Goal: Transaction & Acquisition: Purchase product/service

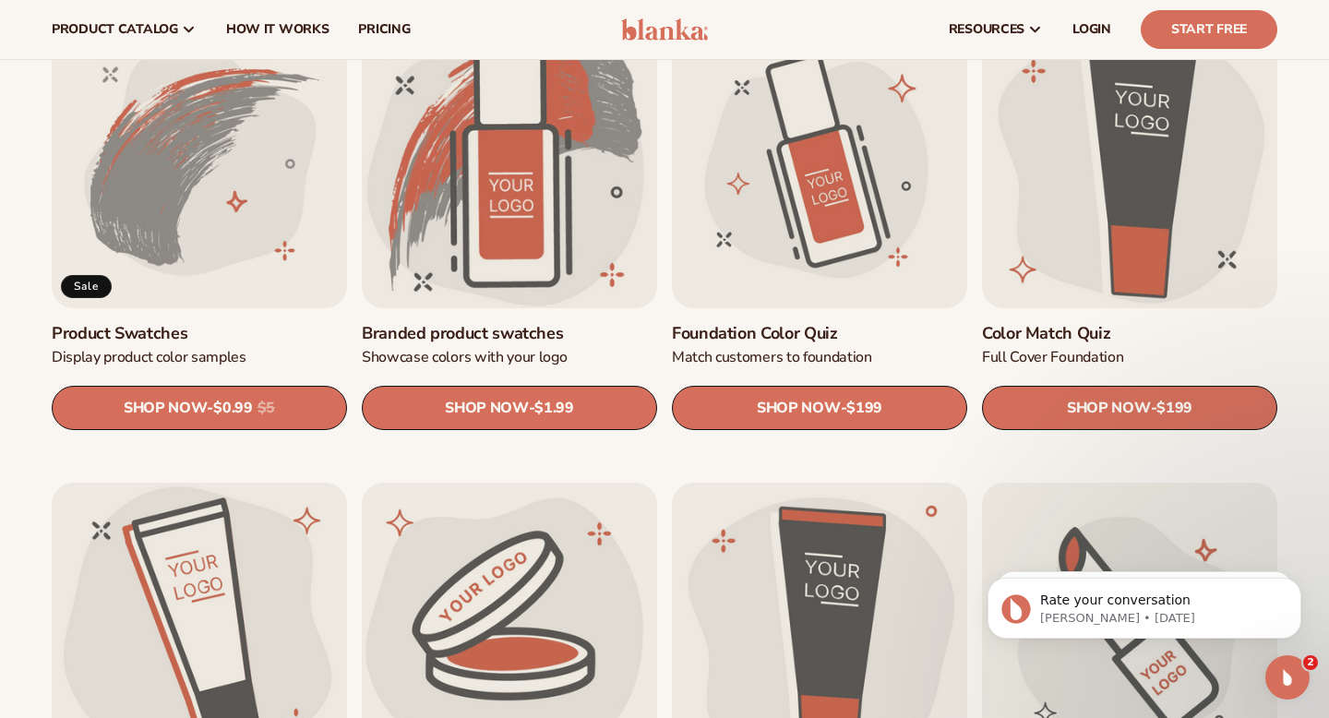
scroll to position [1071, 0]
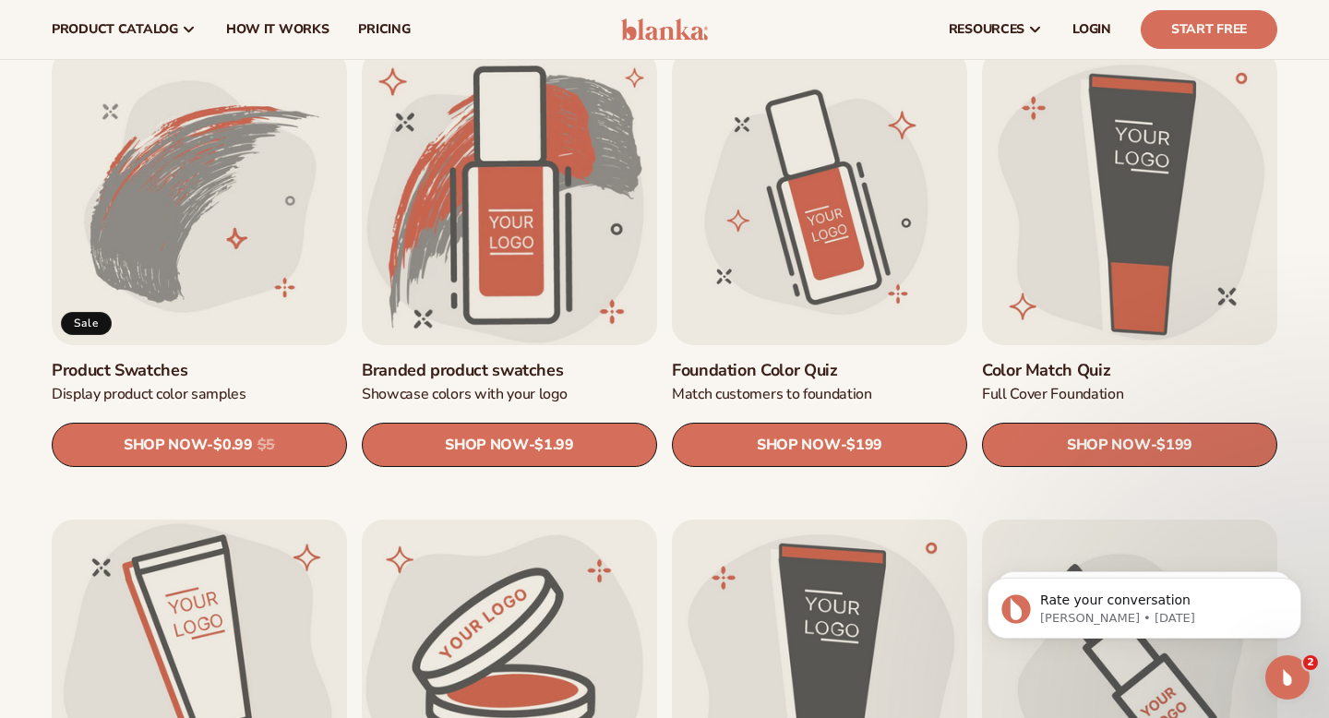
click at [169, 360] on link "Product Swatches" at bounding box center [199, 370] width 295 height 21
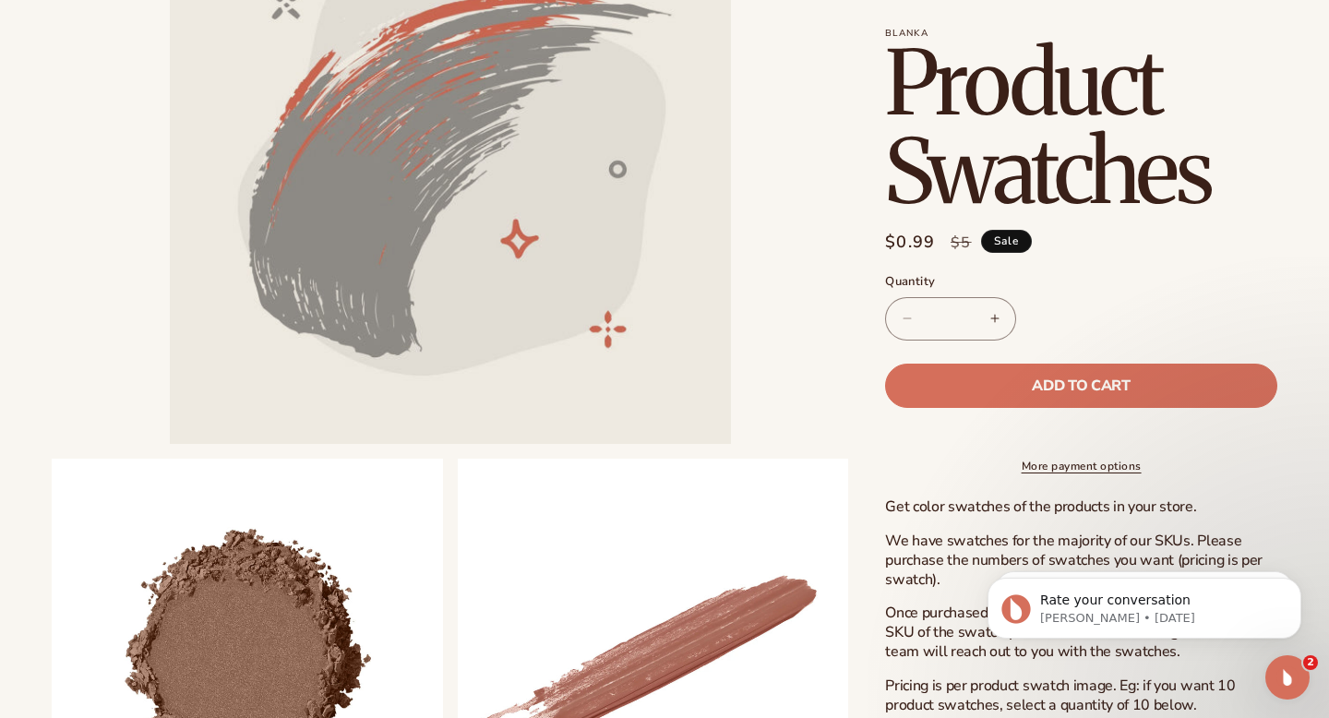
click at [935, 517] on p "Get color swatches of the products in your store." at bounding box center [1081, 507] width 392 height 19
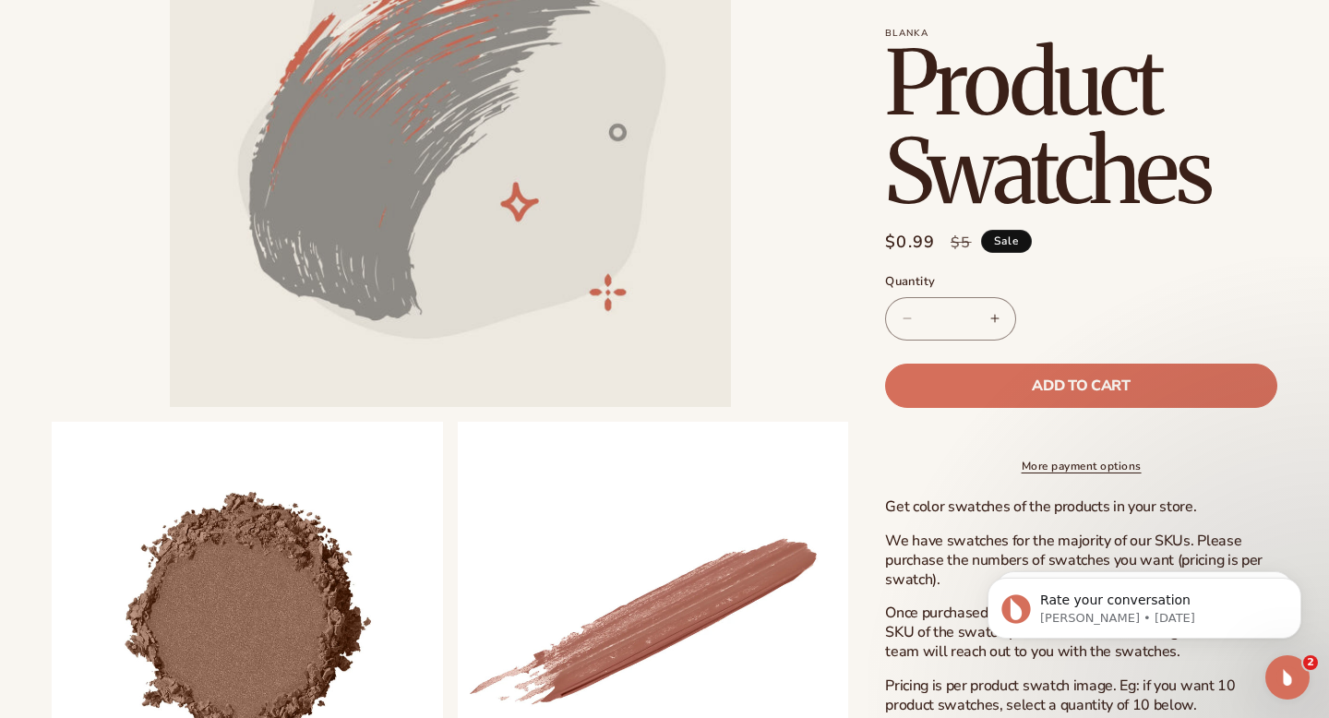
click at [930, 573] on p "We have swatches for the majority of our SKUs. Please purchase the numbers of s…" at bounding box center [1081, 560] width 392 height 57
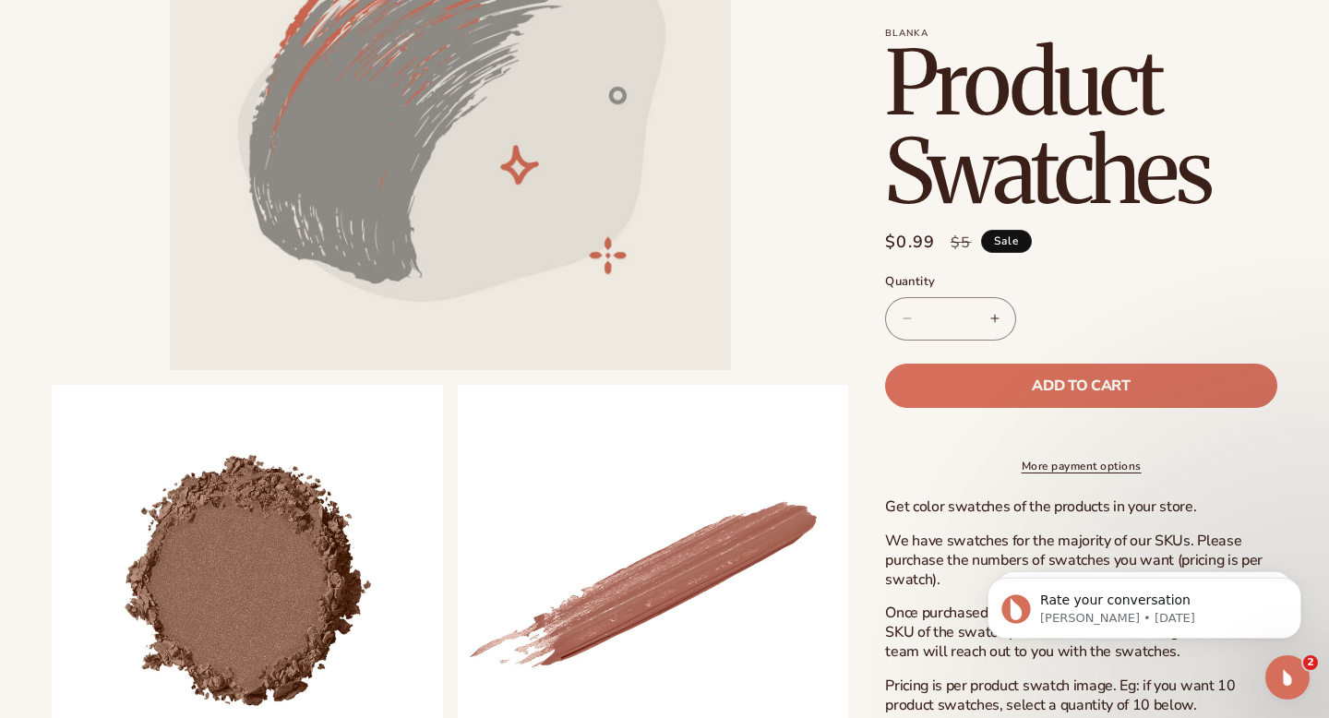
click at [930, 574] on p "We have swatches for the majority of our SKUs. Please purchase the numbers of s…" at bounding box center [1081, 560] width 392 height 57
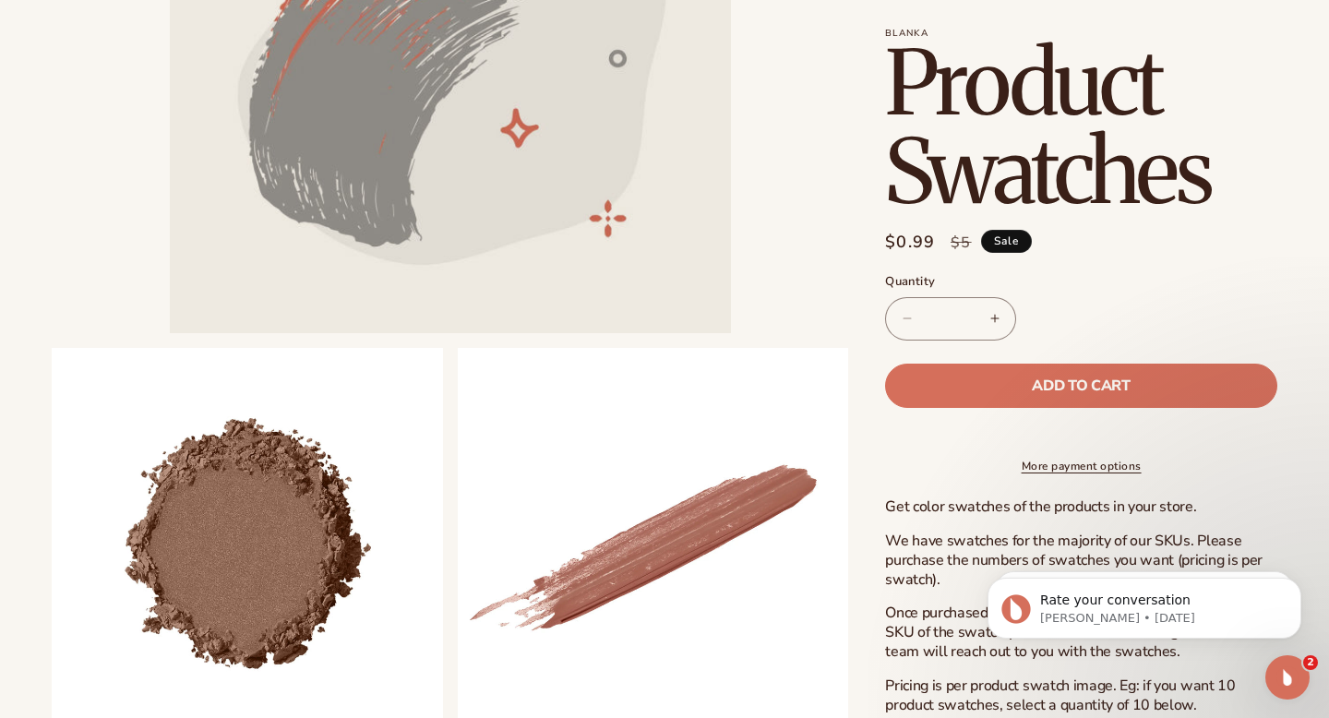
click at [938, 631] on p "Once purchased, you will be emailed a form to indicate the SKU of the swatch yo…" at bounding box center [1081, 632] width 392 height 57
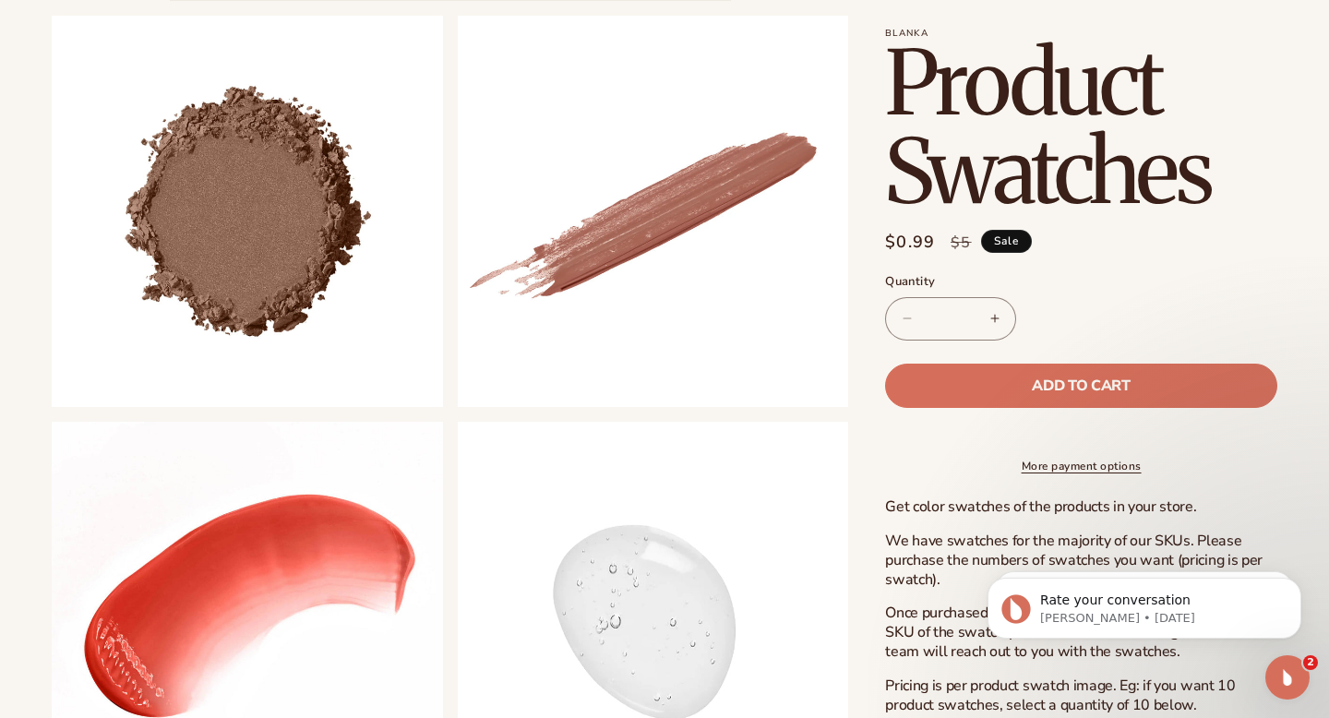
scroll to position [739, 0]
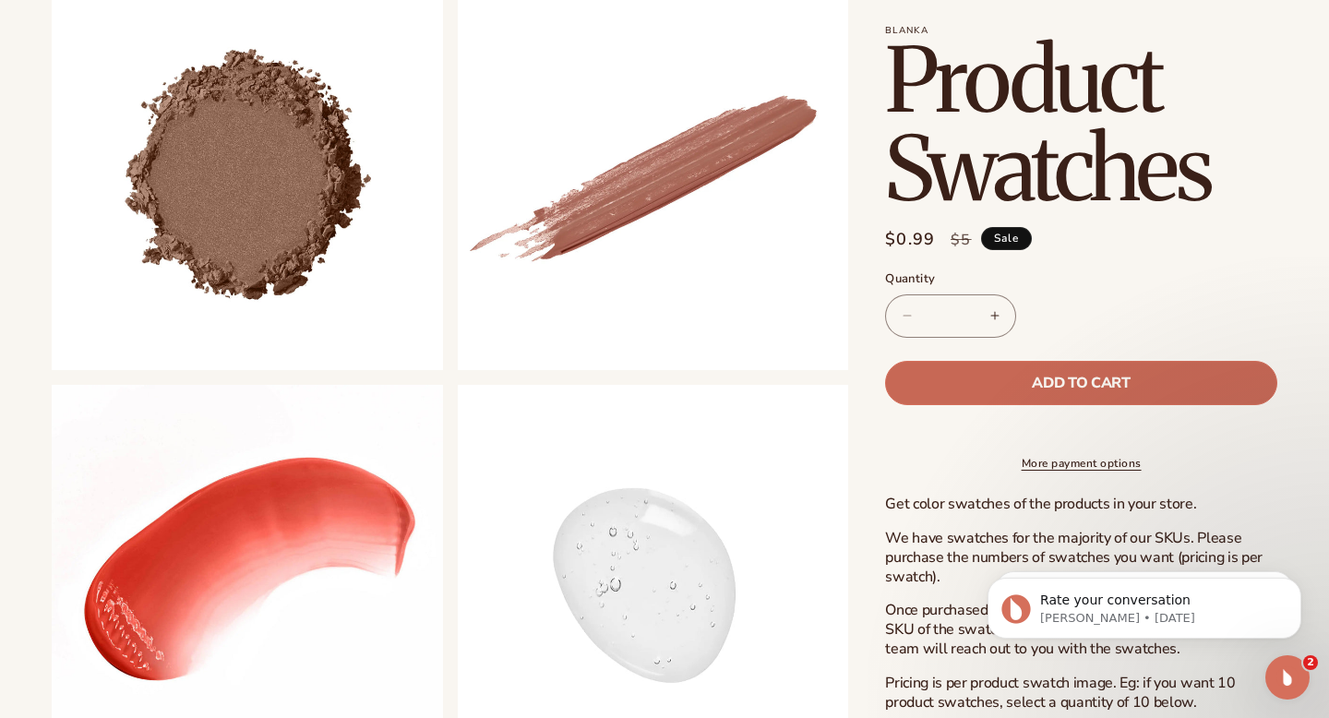
click at [1057, 375] on span "Add to cart" at bounding box center [1081, 382] width 98 height 15
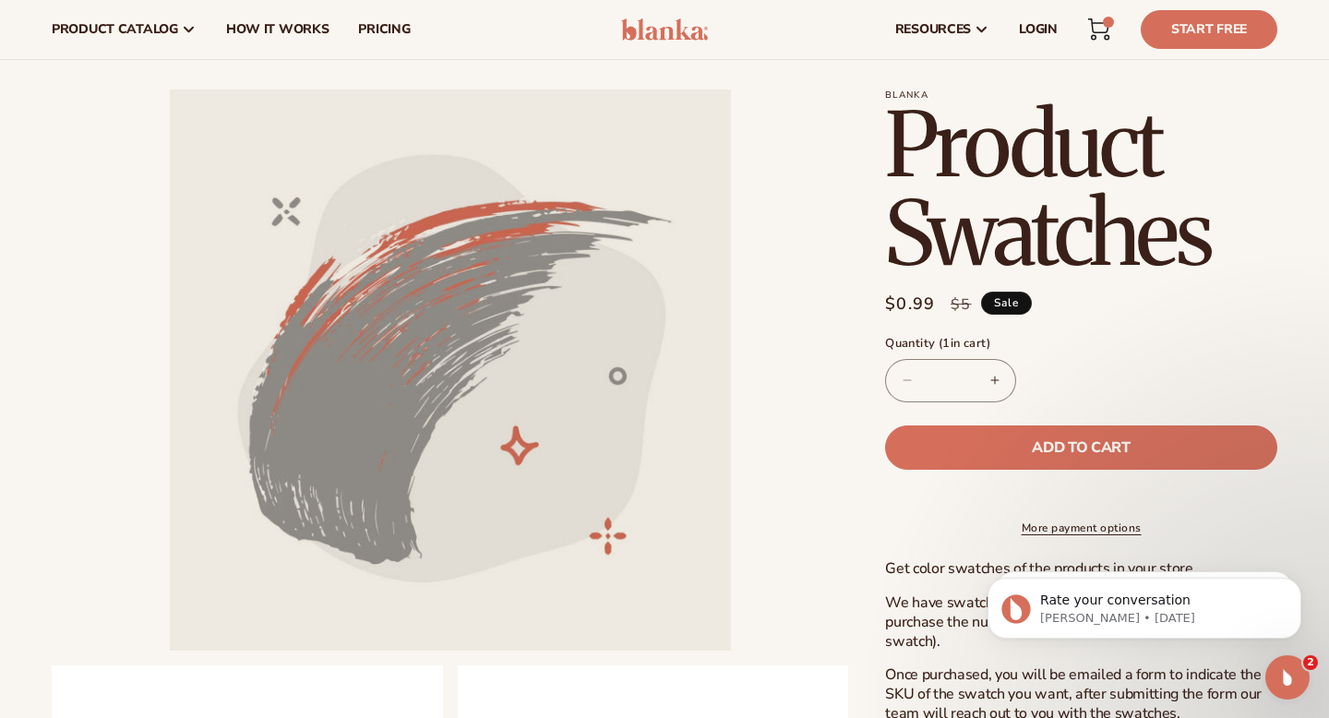
scroll to position [0, 0]
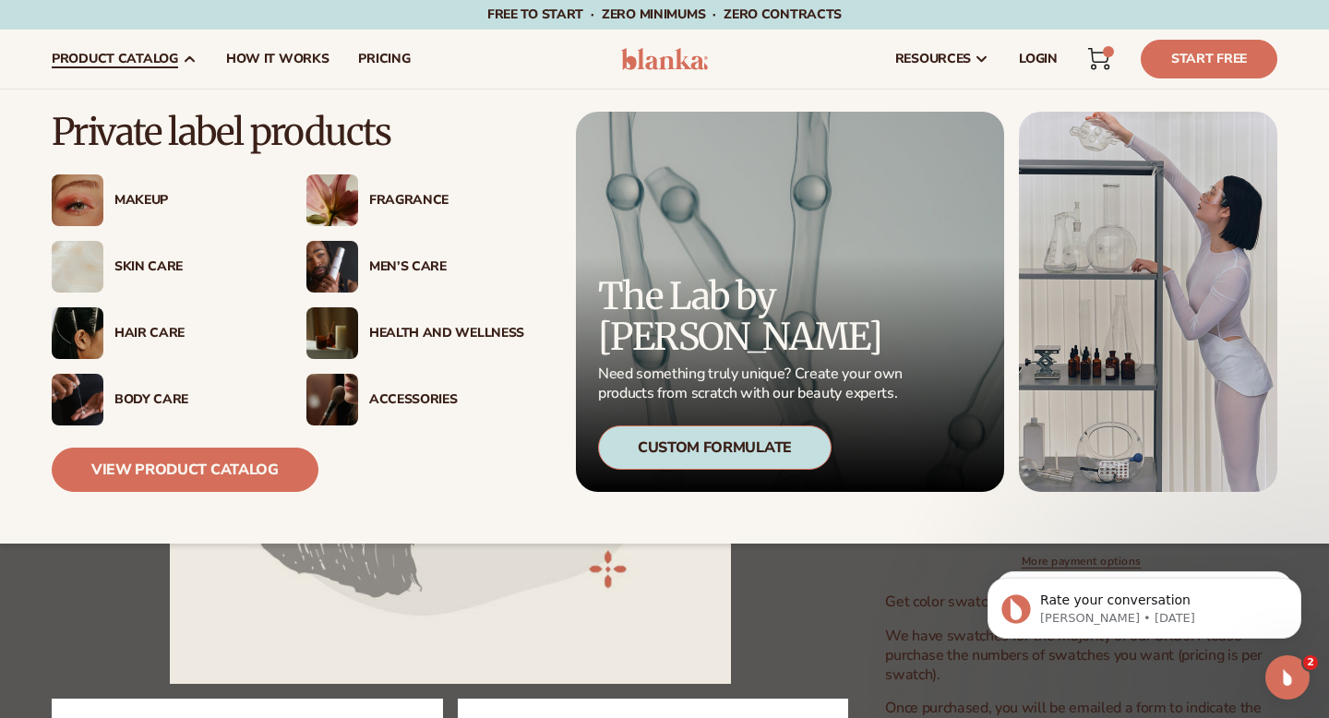
click at [132, 203] on div "Makeup" at bounding box center [191, 201] width 155 height 16
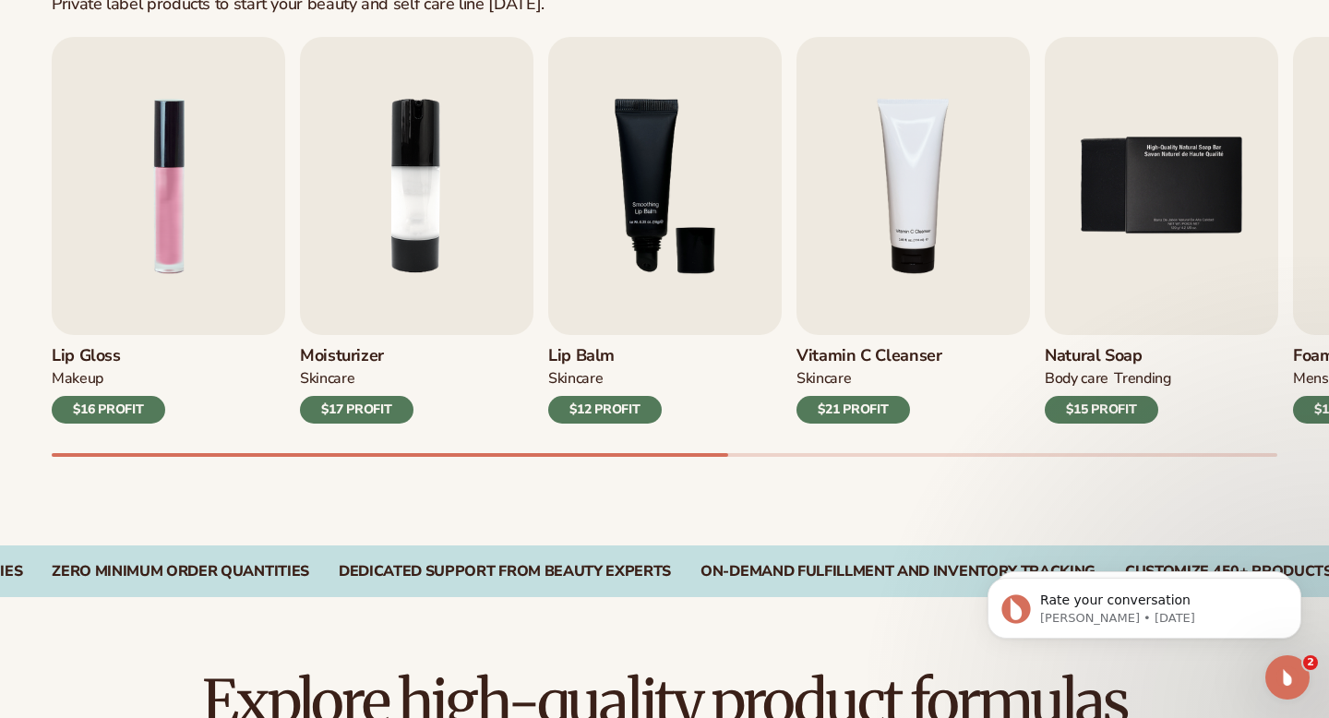
scroll to position [628, 0]
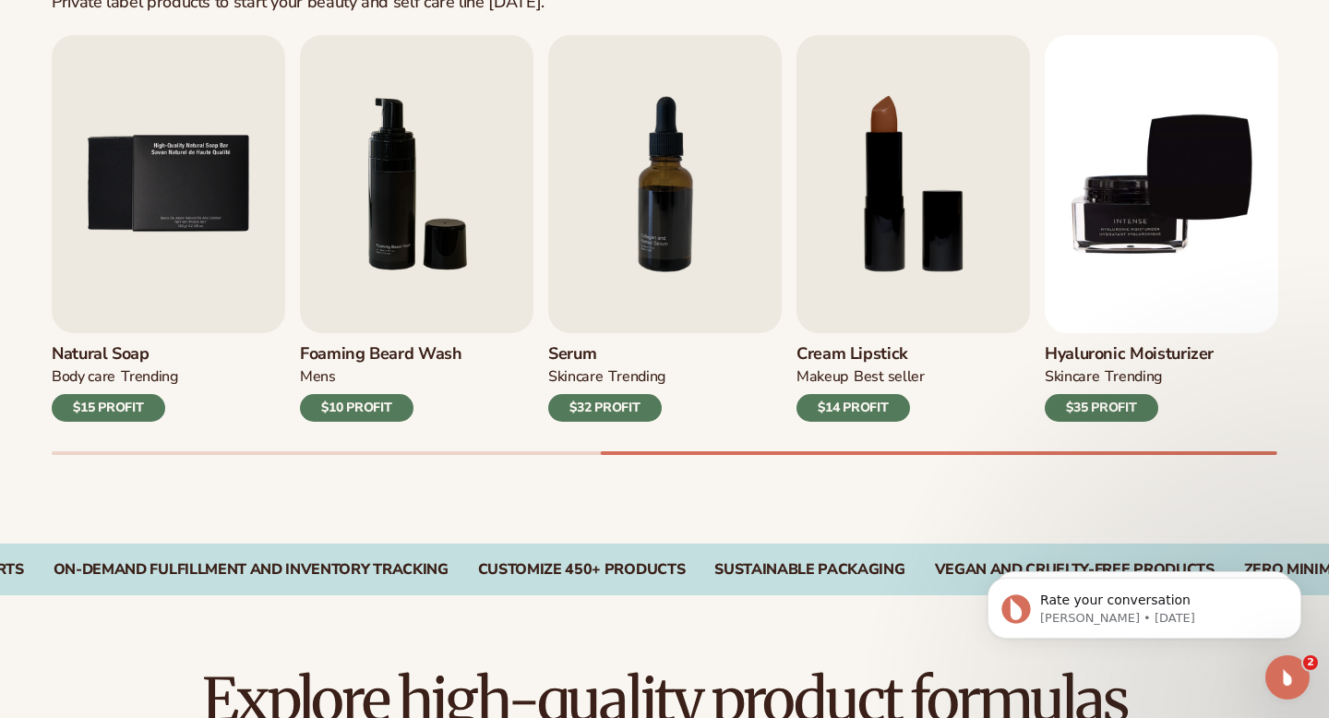
click at [1225, 451] on div at bounding box center [665, 453] width 1226 height 4
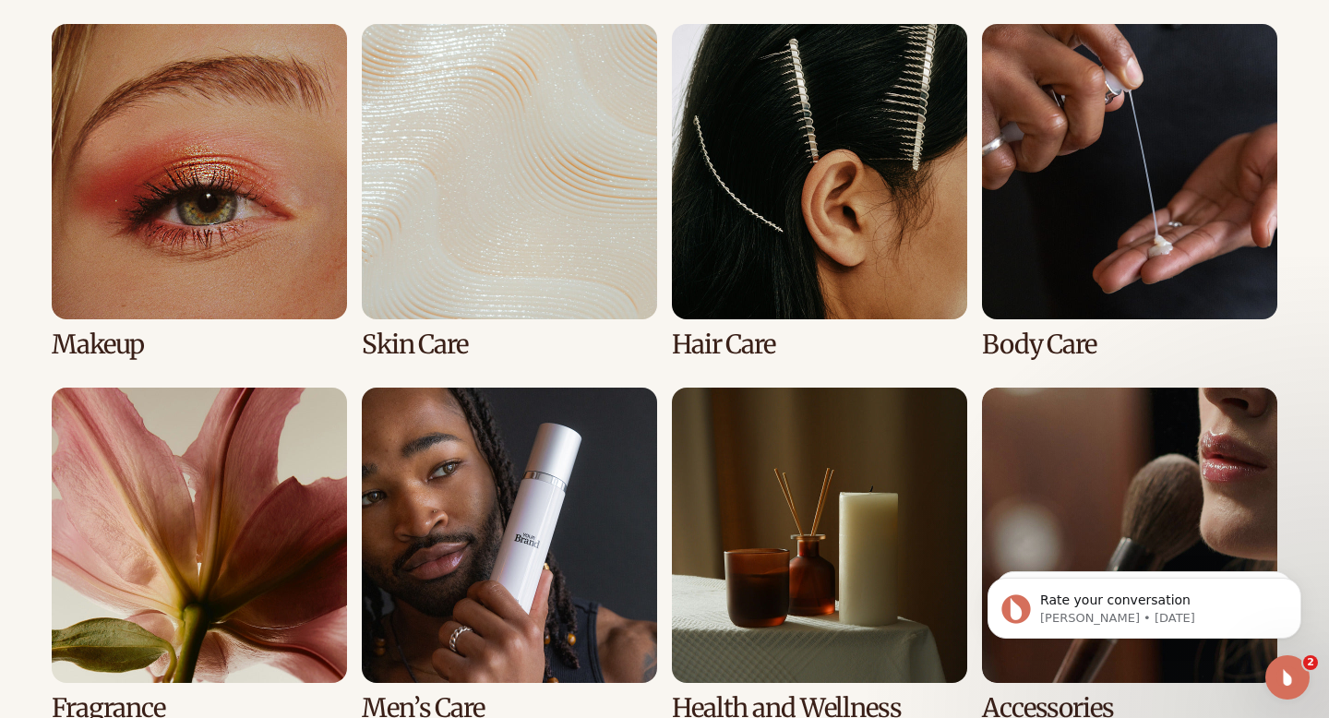
scroll to position [1403, 0]
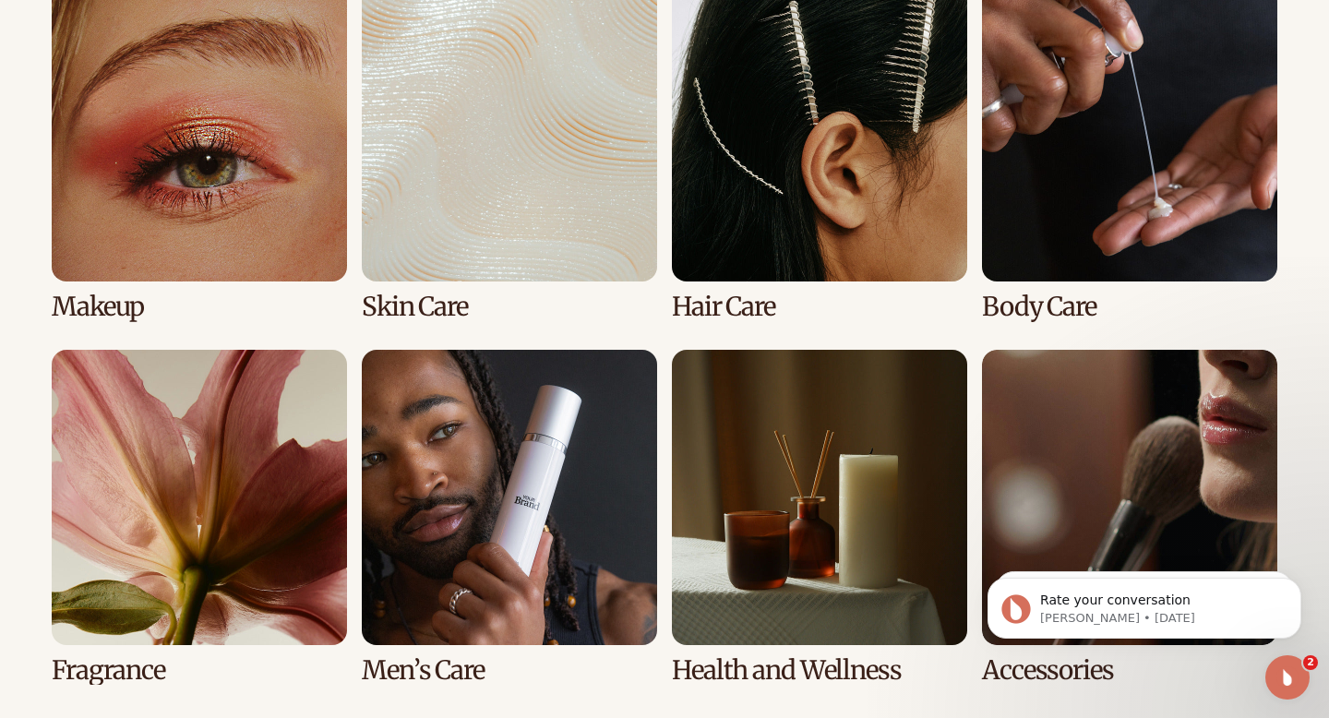
click at [237, 171] on link "1 / 8" at bounding box center [199, 153] width 295 height 335
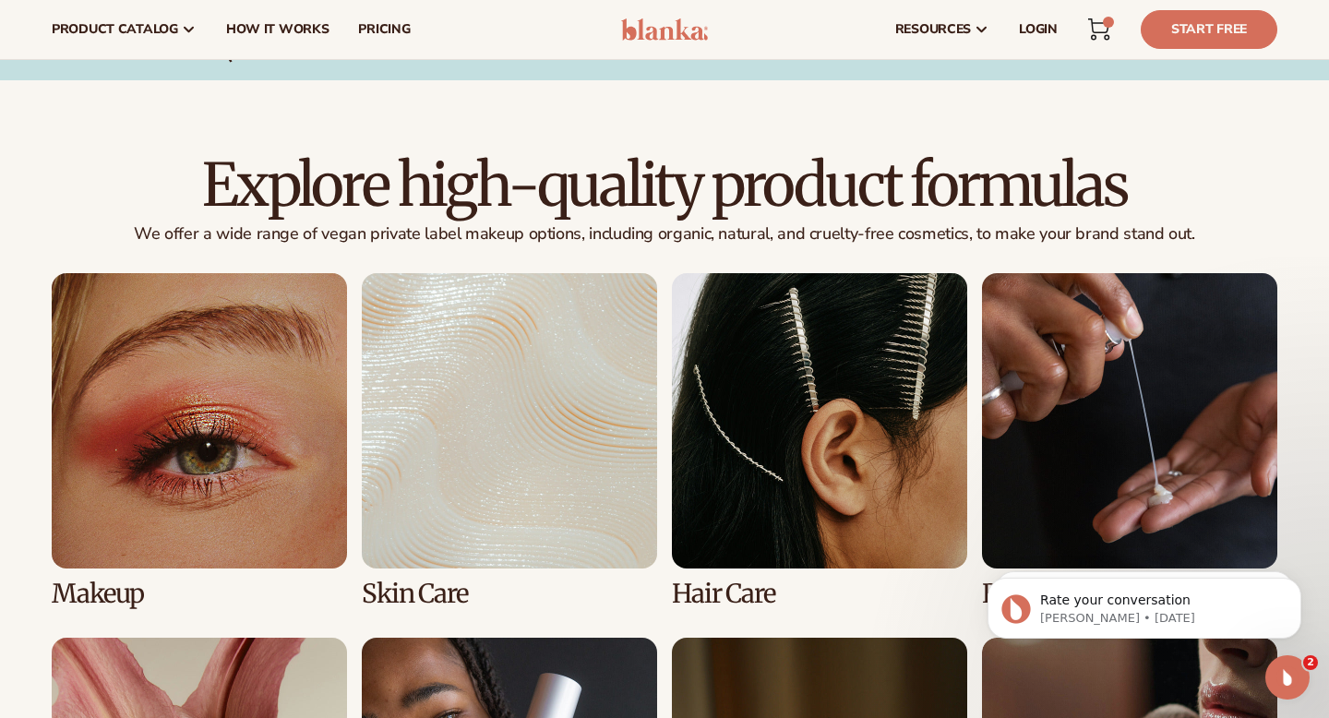
scroll to position [1108, 0]
